Goal: Information Seeking & Learning: Learn about a topic

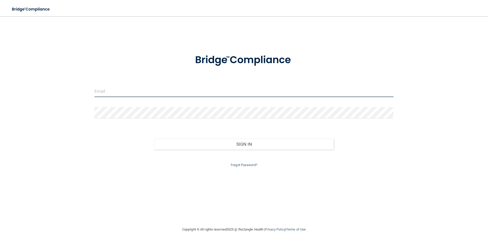
click at [139, 94] on input "email" at bounding box center [243, 91] width 299 height 11
type input "[EMAIL_ADDRESS][DOMAIN_NAME]"
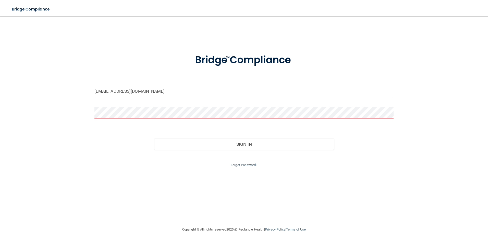
click at [242, 107] on form "[EMAIL_ADDRESS][DOMAIN_NAME] Invalid email/password. You don't have permission …" at bounding box center [243, 107] width 299 height 121
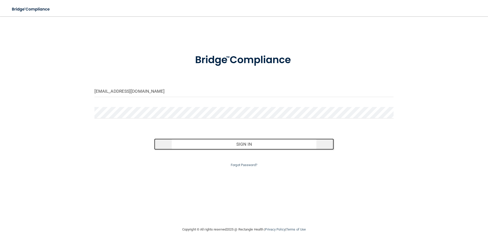
click at [234, 143] on button "Sign In" at bounding box center [244, 144] width 180 height 11
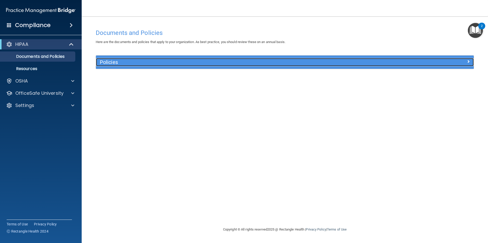
click at [117, 63] on h5 "Policies" at bounding box center [238, 62] width 276 height 6
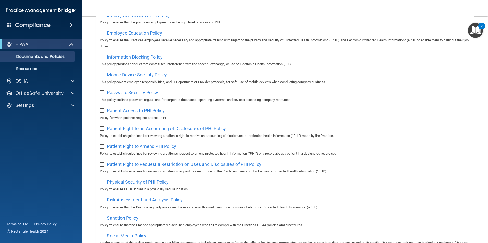
scroll to position [64, 0]
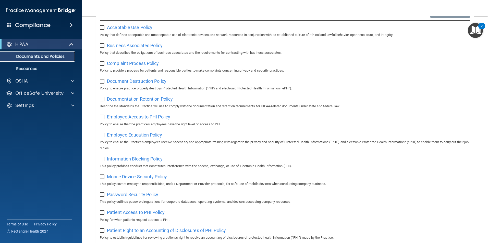
click at [52, 54] on p "Documents and Policies" at bounding box center [38, 56] width 70 height 5
click at [33, 65] on link "Resources" at bounding box center [35, 69] width 80 height 10
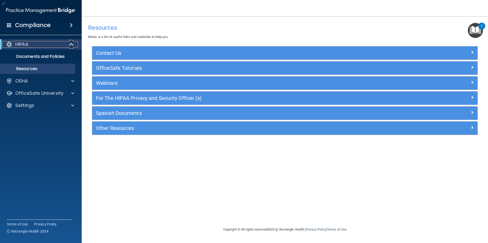
click at [64, 42] on div "HIPAA" at bounding box center [33, 44] width 63 height 6
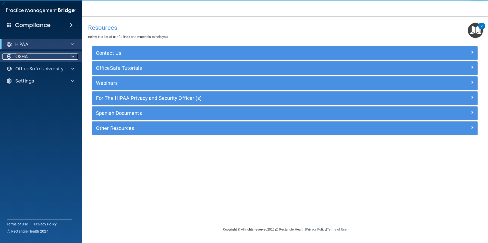
click at [58, 57] on div "OSHA" at bounding box center [33, 57] width 63 height 6
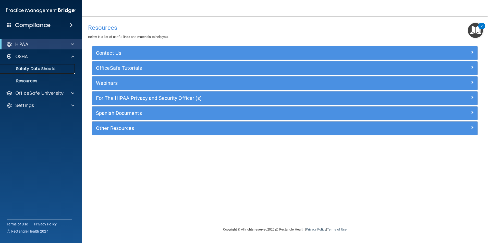
click at [57, 68] on p "Safety Data Sheets" at bounding box center [38, 68] width 70 height 5
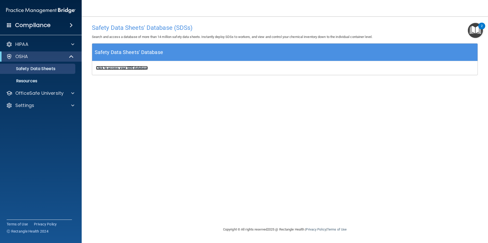
click at [114, 66] on b "Click to access your SDS database" at bounding box center [122, 68] width 52 height 4
click at [70, 56] on span at bounding box center [72, 57] width 4 height 6
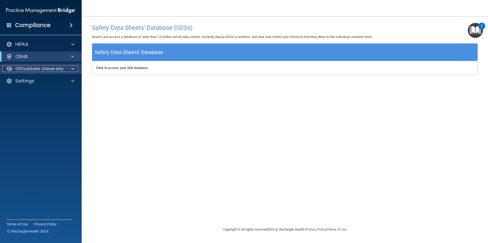
click at [70, 68] on div at bounding box center [72, 69] width 13 height 6
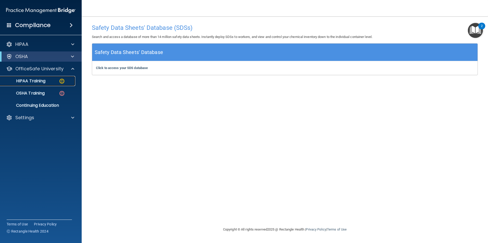
click at [51, 80] on div "HIPAA Training" at bounding box center [38, 81] width 70 height 5
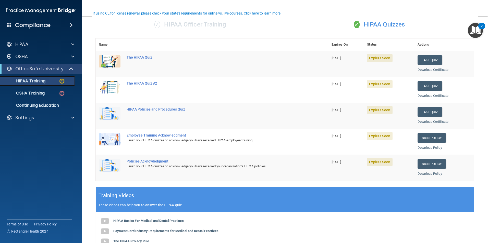
scroll to position [13, 0]
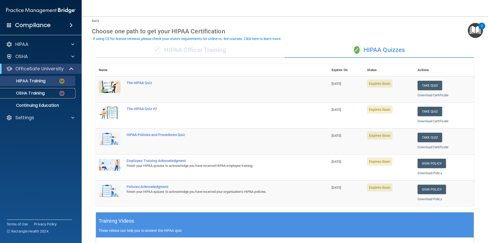
click at [40, 95] on p "OSHA Training" at bounding box center [23, 93] width 41 height 5
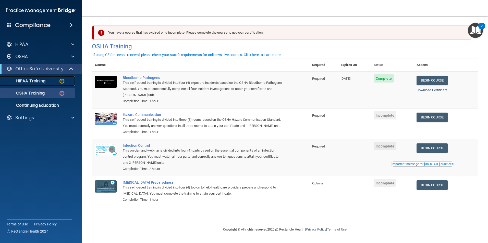
click at [50, 82] on div "HIPAA Training" at bounding box center [38, 81] width 70 height 5
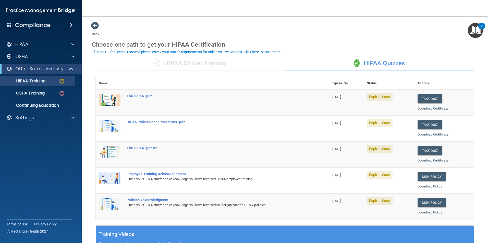
click at [226, 65] on div "✓ HIPAA Officer Training" at bounding box center [190, 63] width 189 height 15
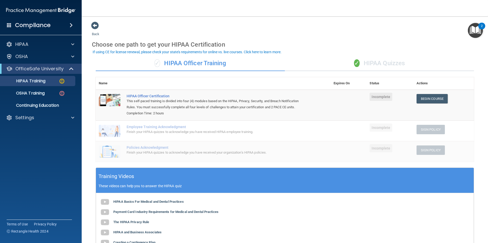
click at [354, 63] on span "✓" at bounding box center [357, 63] width 6 height 8
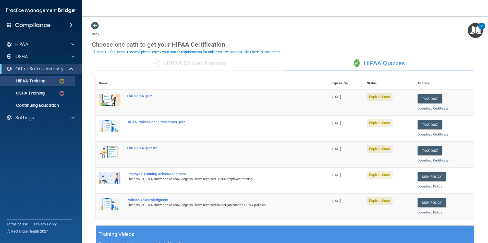
click at [198, 61] on div "✓ HIPAA Officer Training" at bounding box center [190, 63] width 189 height 15
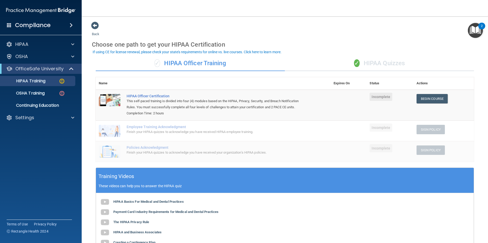
click at [376, 64] on div "✓ HIPAA Quizzes" at bounding box center [379, 63] width 189 height 15
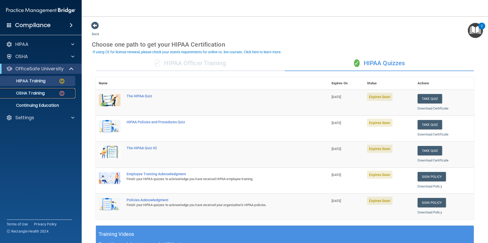
click at [59, 95] on img at bounding box center [62, 93] width 6 height 6
